Goal: Task Accomplishment & Management: Use online tool/utility

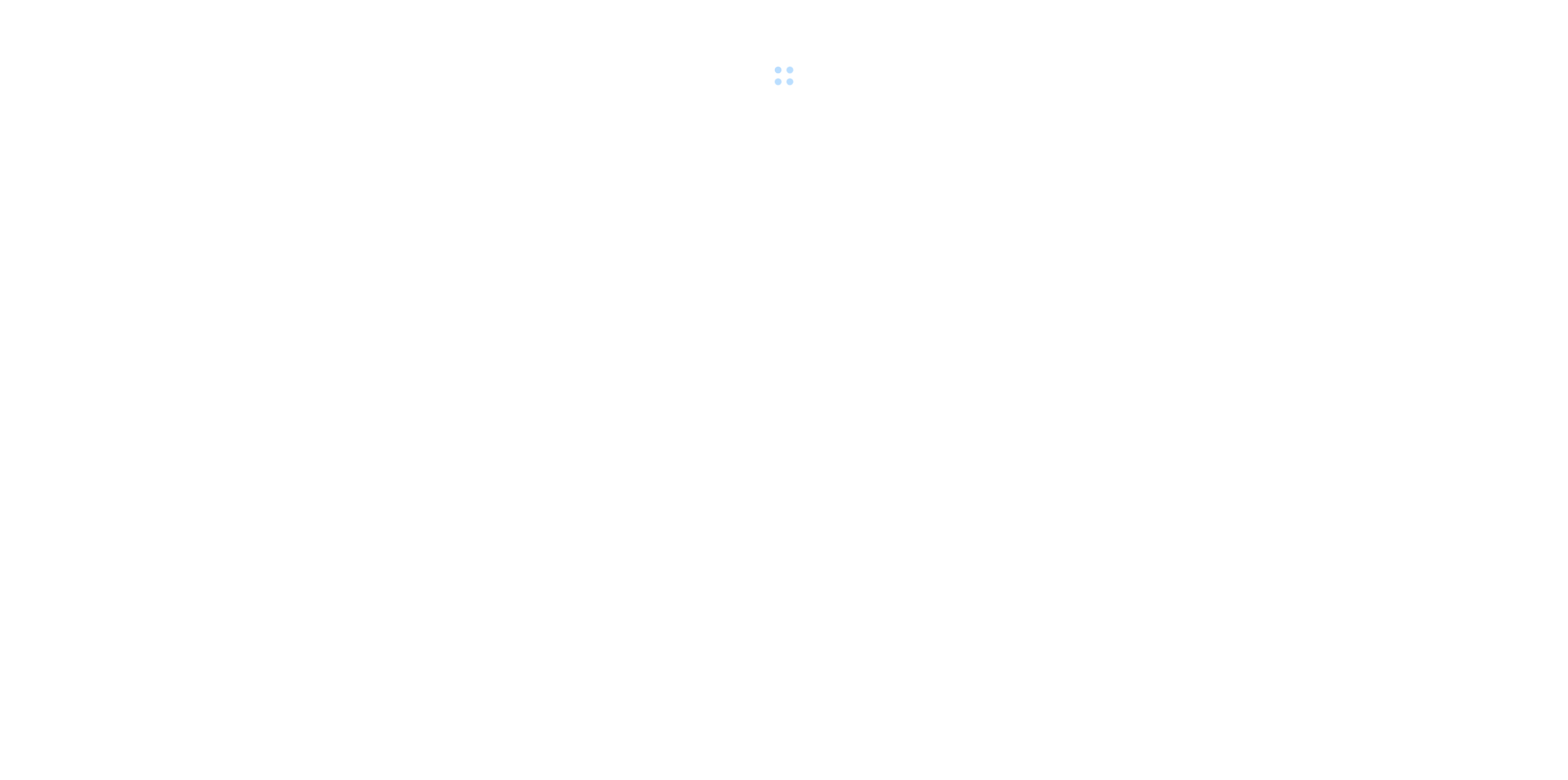
drag, startPoint x: 542, startPoint y: 288, endPoint x: 524, endPoint y: 296, distance: 19.7
click at [545, 271] on body at bounding box center [784, 390] width 1568 height 780
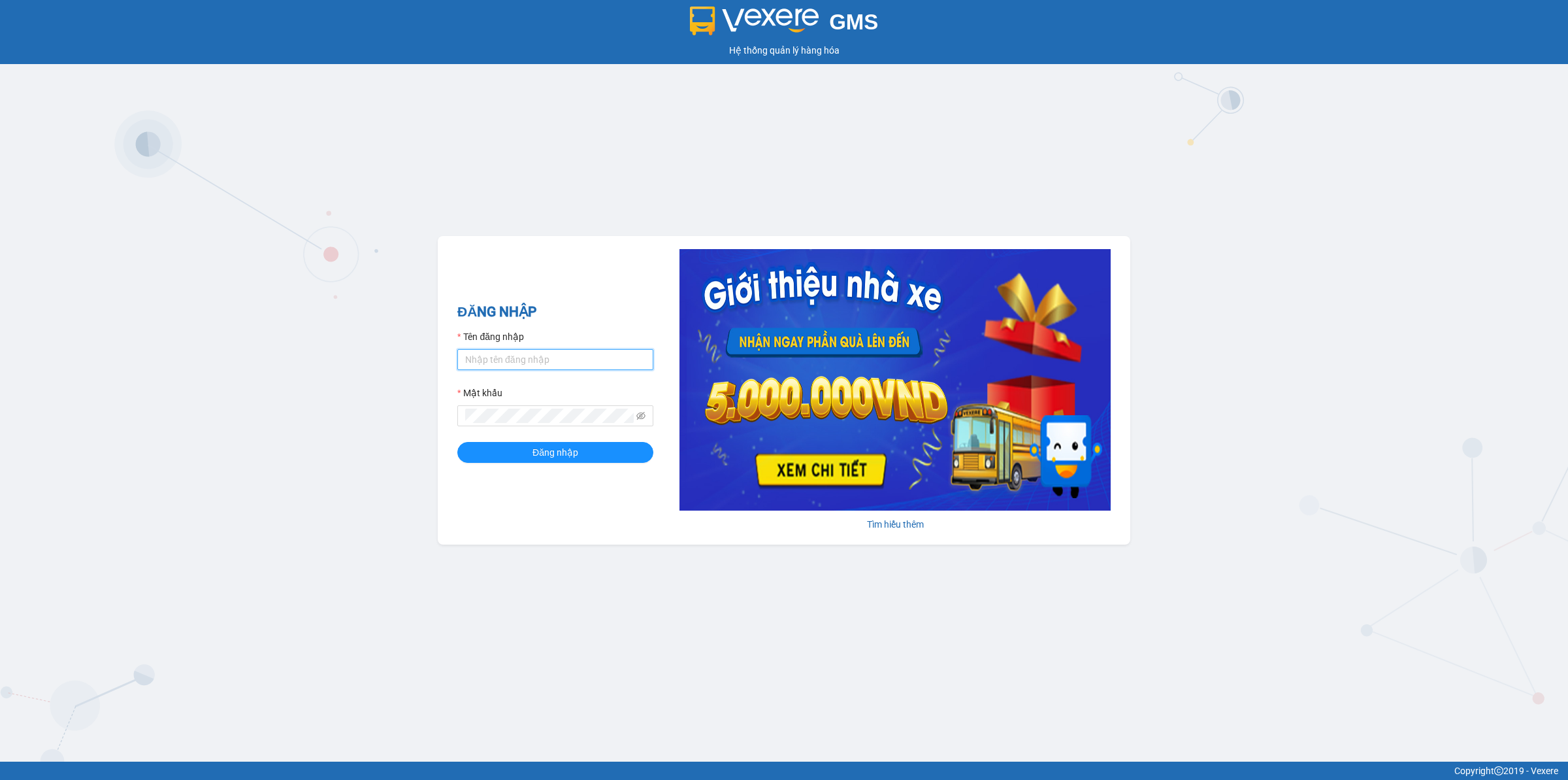
click at [576, 356] on input "Tên đăng nhập" at bounding box center [555, 359] width 196 height 21
click at [457, 442] on button "Đăng nhập" at bounding box center [555, 452] width 196 height 21
drag, startPoint x: 471, startPoint y: 361, endPoint x: 457, endPoint y: 370, distance: 16.6
click at [457, 370] on input "Trankhacloi.longhoan" at bounding box center [555, 359] width 196 height 21
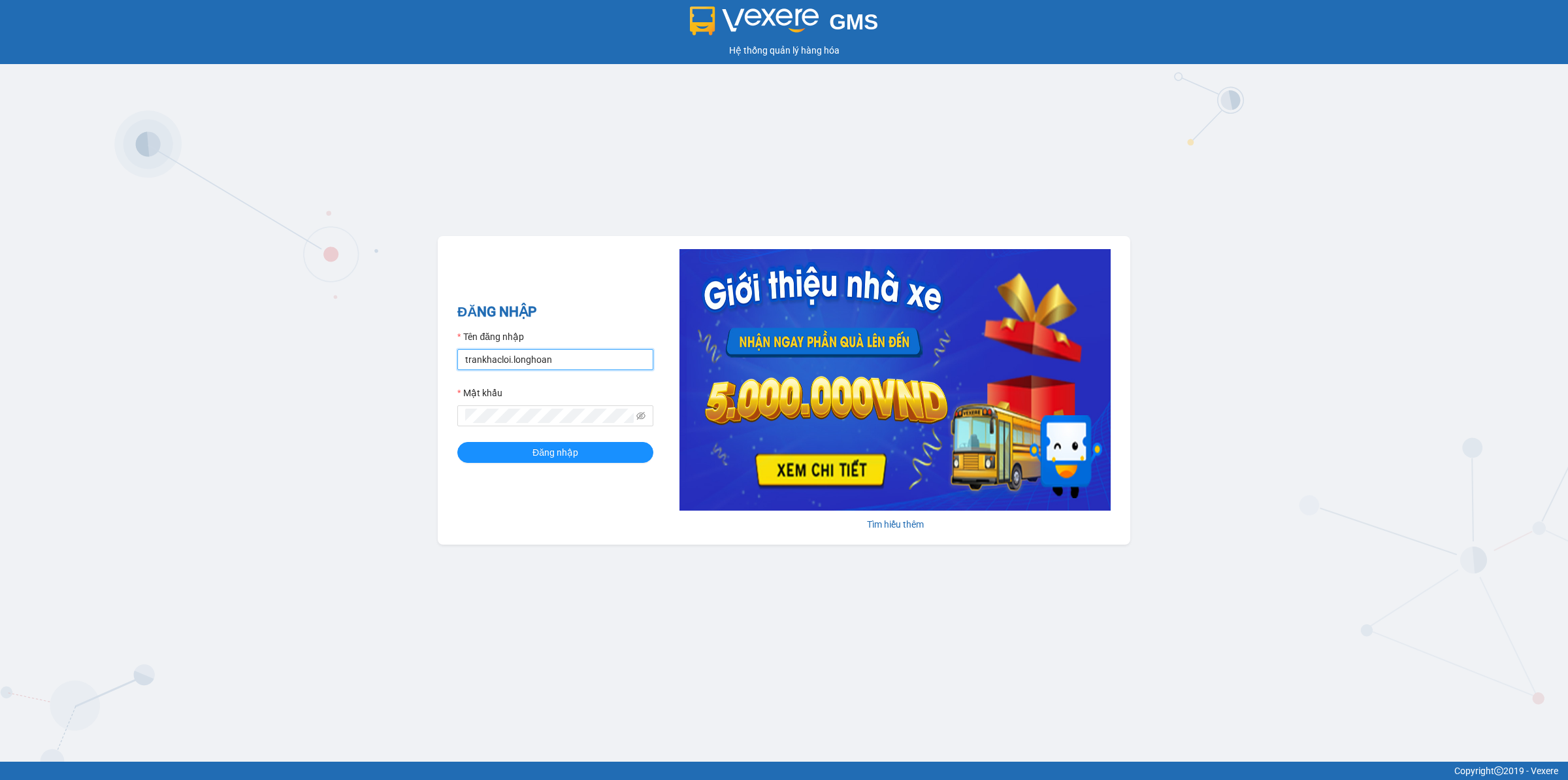
type input "trankhacloi.longhoan"
click at [457, 442] on button "Đăng nhập" at bounding box center [555, 452] width 196 height 21
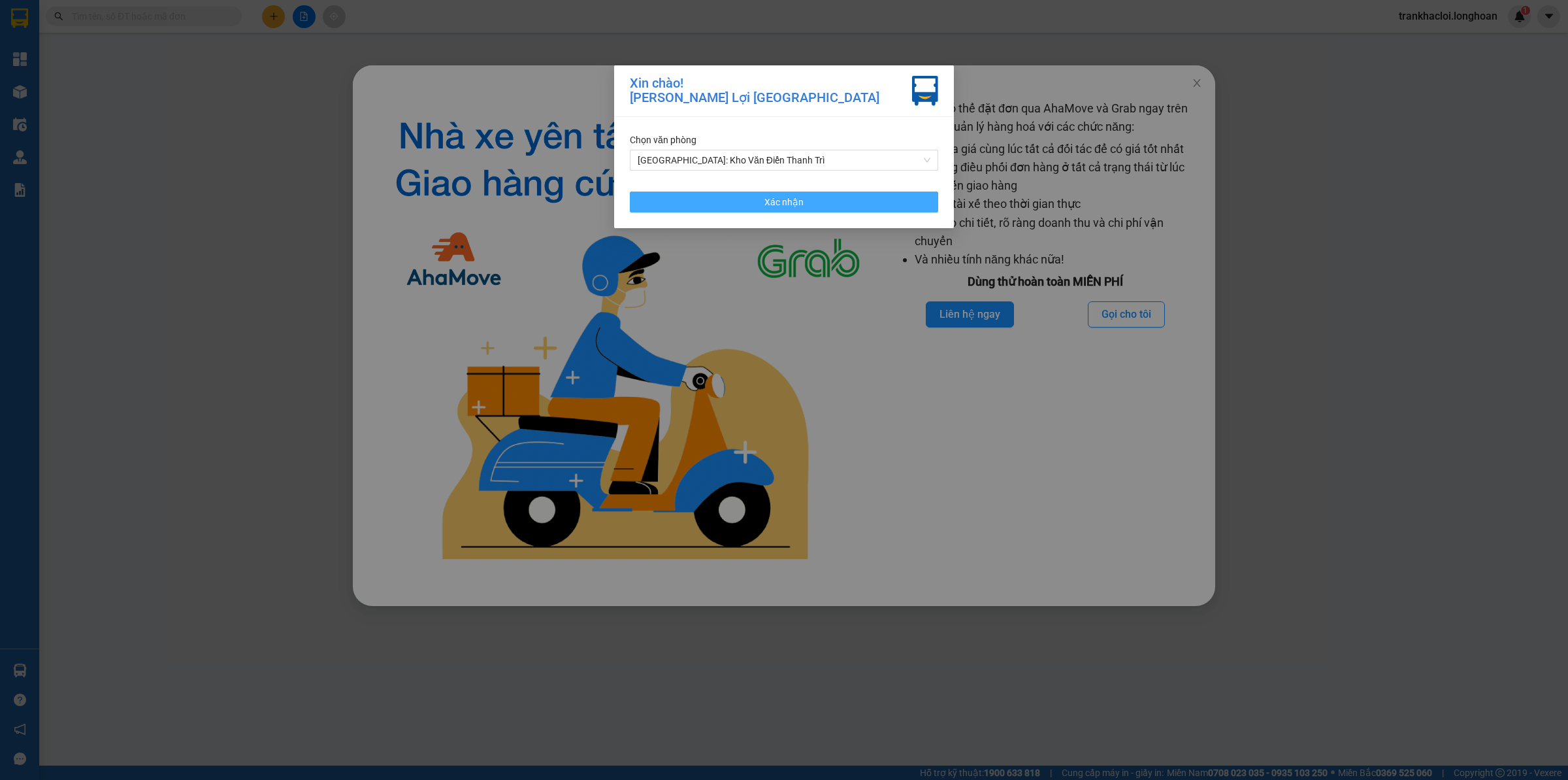
click at [819, 205] on button "Xác nhận" at bounding box center [784, 201] width 309 height 21
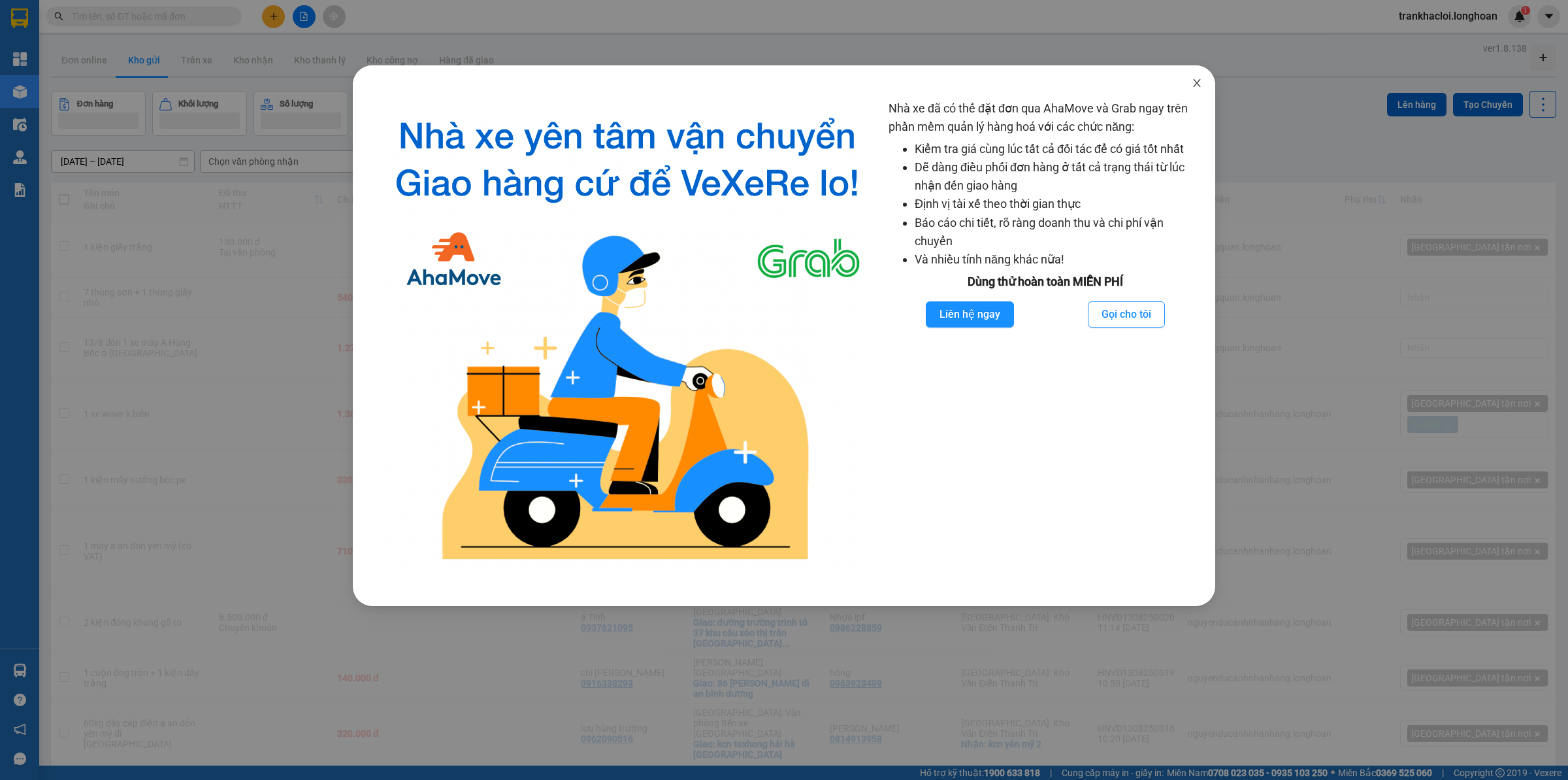
click at [1192, 82] on icon "close" at bounding box center [1197, 83] width 10 height 10
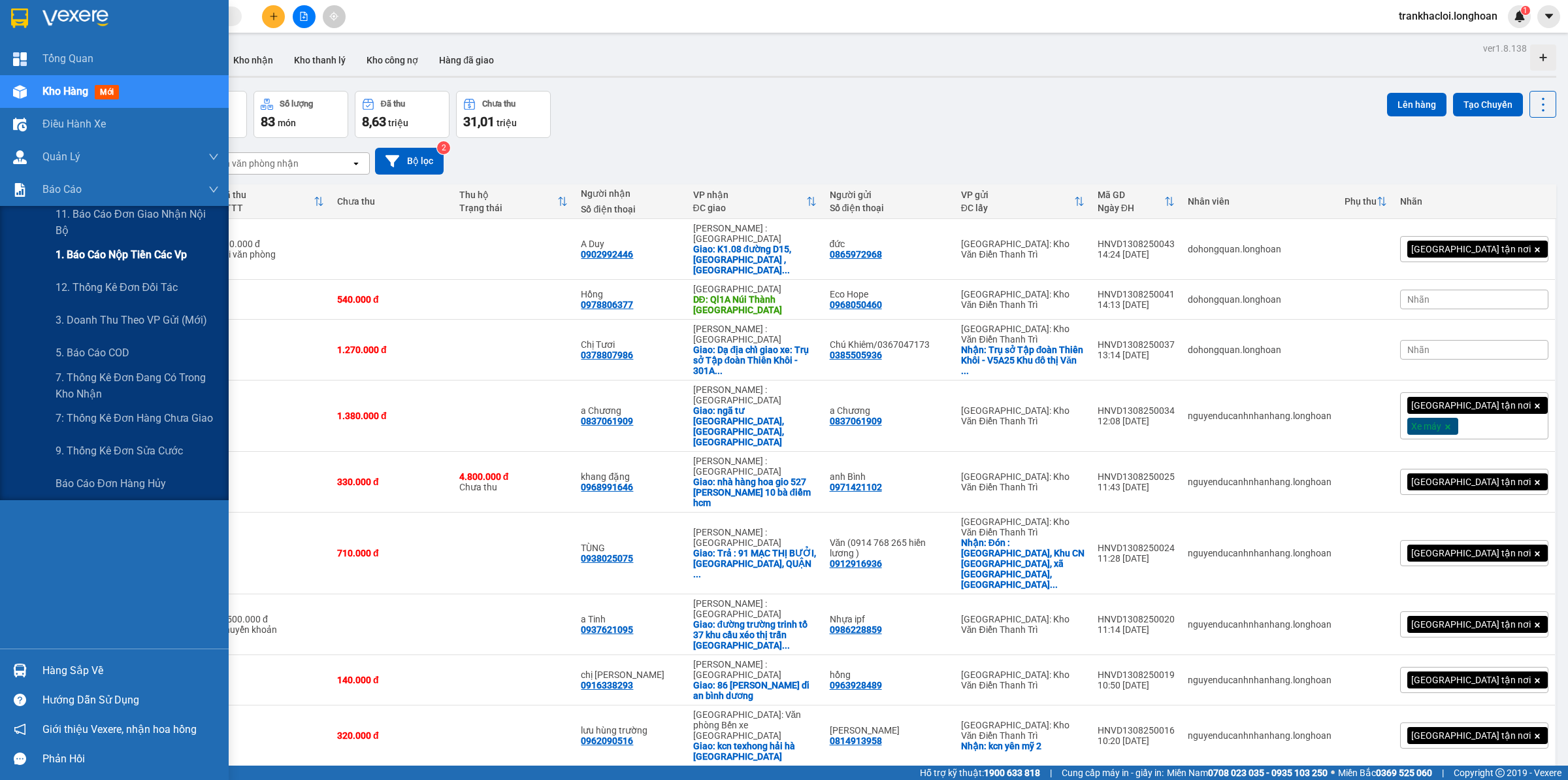
click at [123, 257] on span "1. Báo cáo nộp tiền các vp" at bounding box center [121, 254] width 131 height 17
